Goal: Transaction & Acquisition: Book appointment/travel/reservation

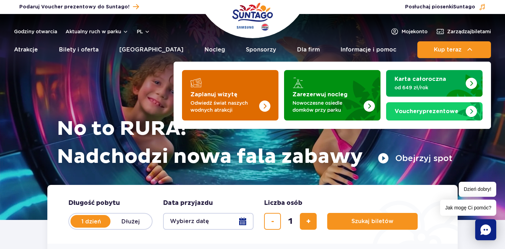
click at [202, 81] on div "Zaplanuj wizytę" at bounding box center [230, 82] width 80 height 11
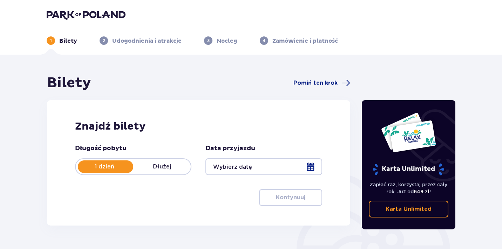
click at [172, 170] on p "Dłużej" at bounding box center [161, 167] width 57 height 8
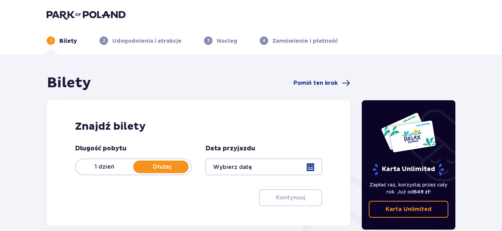
click at [225, 164] on div at bounding box center [263, 166] width 116 height 17
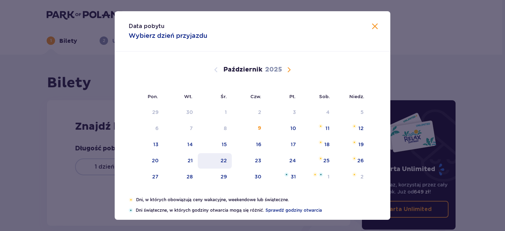
click at [227, 162] on div "22" at bounding box center [215, 160] width 34 height 15
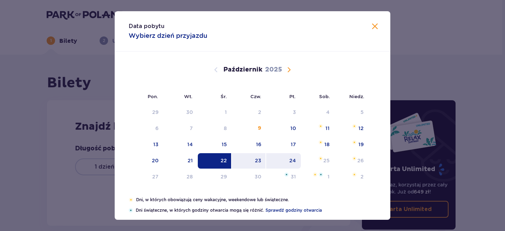
click at [286, 163] on div "24" at bounding box center [283, 160] width 35 height 15
type input "22.10.25 - 24.10.25"
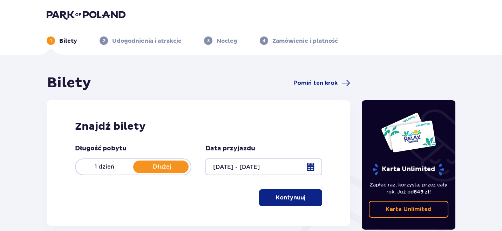
click at [260, 193] on button "Kontynuuj" at bounding box center [290, 197] width 63 height 17
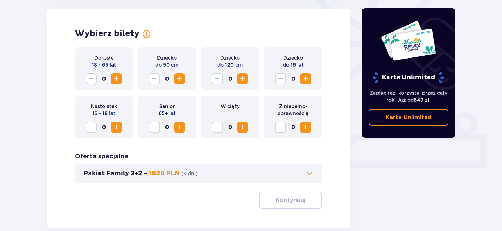
scroll to position [195, 0]
click at [122, 77] on button "Zwiększ" at bounding box center [116, 78] width 11 height 11
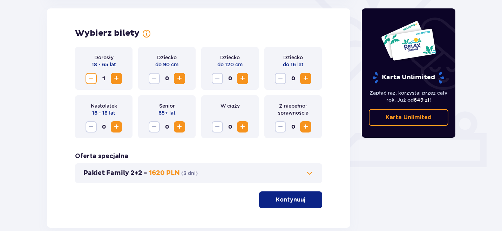
click at [116, 72] on div "Dorosły 18 - 65 lat 1" at bounding box center [103, 68] width 57 height 43
click at [115, 76] on span "Zwiększ" at bounding box center [116, 78] width 8 height 8
click at [309, 201] on span "button" at bounding box center [307, 200] width 8 height 8
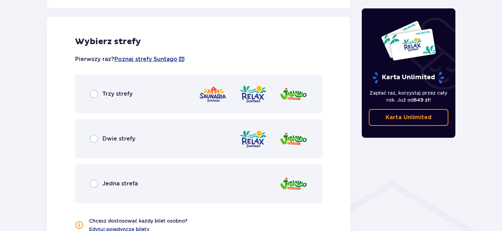
click at [144, 83] on div "Trzy strefy" at bounding box center [198, 93] width 247 height 39
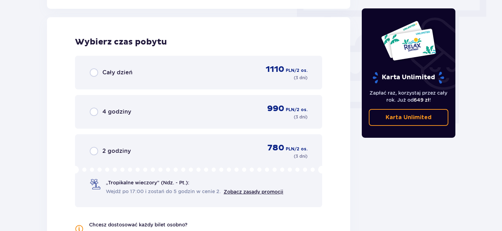
scroll to position [633, 0]
click at [171, 73] on div "Cały dzień 1110 PLN / 2 os. ( 3 dni )" at bounding box center [199, 72] width 218 height 17
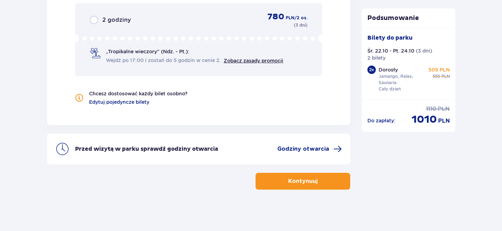
scroll to position [765, 0]
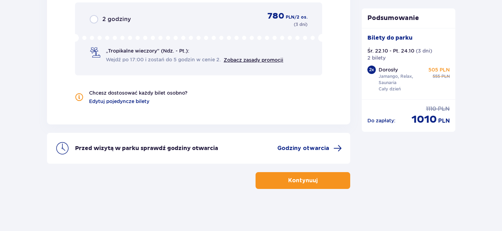
click at [295, 180] on p "Kontynuuj" at bounding box center [302, 181] width 29 height 8
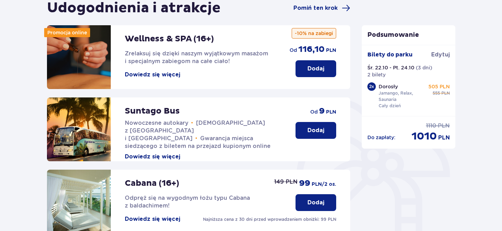
scroll to position [84, 0]
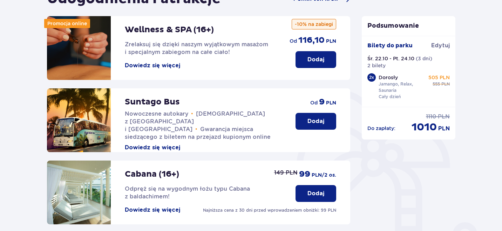
click at [302, 122] on button "Dodaj" at bounding box center [316, 121] width 41 height 17
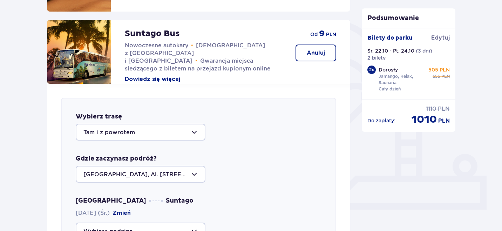
click at [317, 54] on p "Anuluj" at bounding box center [316, 53] width 18 height 8
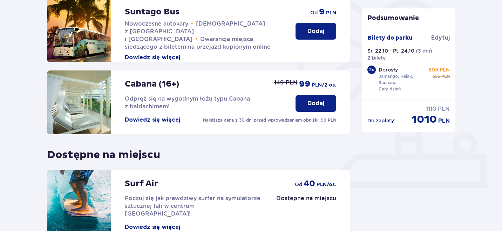
click at [314, 100] on p "Dodaj" at bounding box center [315, 104] width 17 height 8
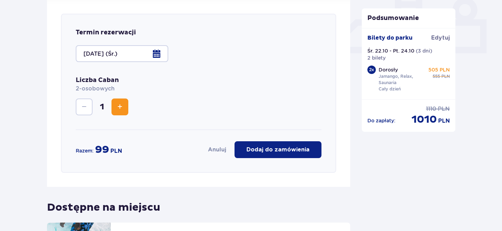
scroll to position [314, 0]
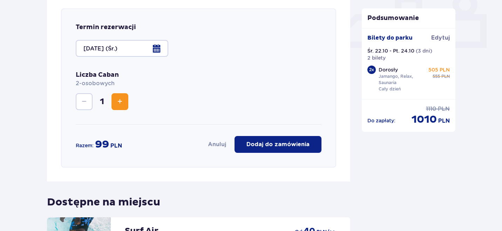
click at [271, 145] on p "Dodaj do zamówienia" at bounding box center [277, 145] width 63 height 8
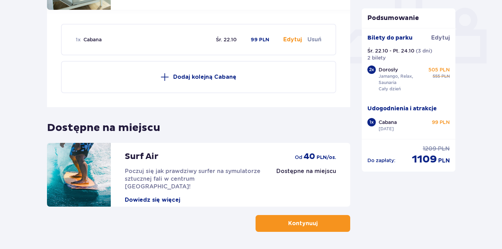
scroll to position [324, 0]
